Goal: Find specific page/section: Find specific page/section

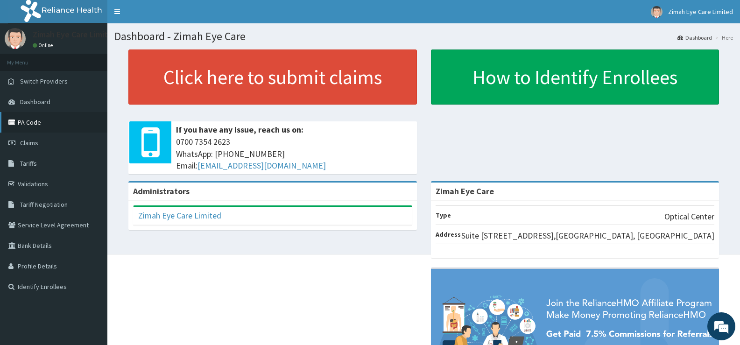
click at [43, 122] on link "PA Code" at bounding box center [53, 122] width 107 height 21
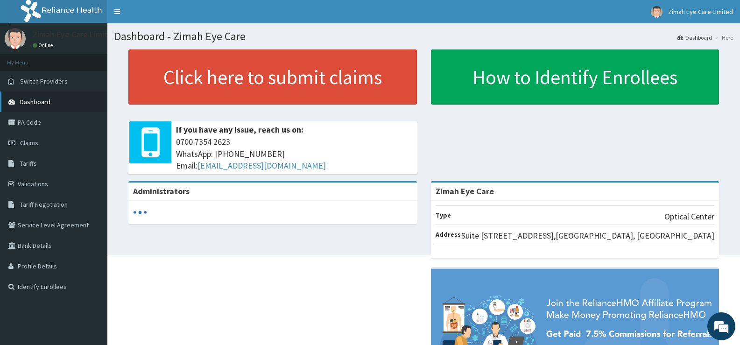
click at [47, 104] on span "Dashboard" at bounding box center [35, 102] width 30 height 8
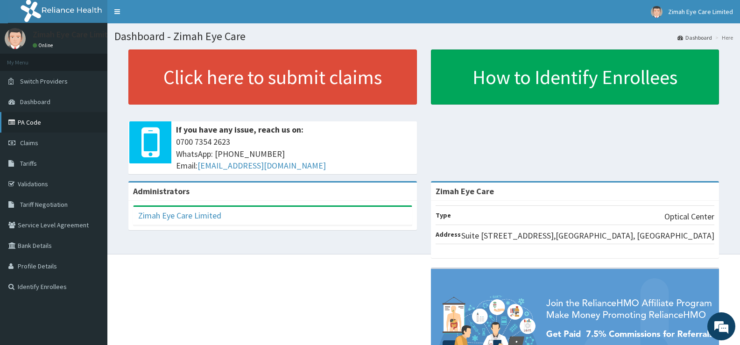
click at [37, 124] on link "PA Code" at bounding box center [53, 122] width 107 height 21
